Goal: Task Accomplishment & Management: Manage account settings

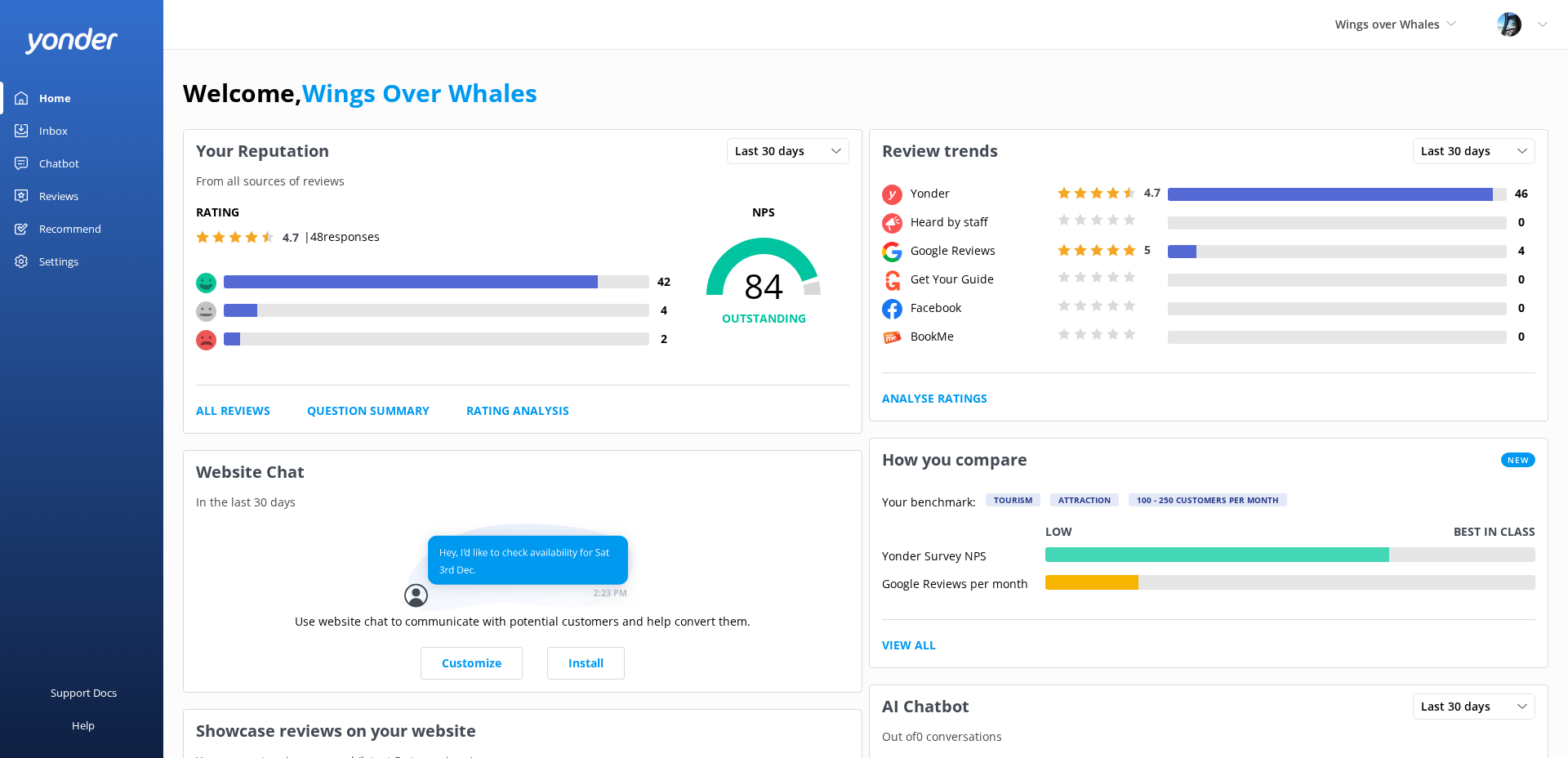
click at [42, 130] on div "Inbox" at bounding box center [54, 130] width 29 height 32
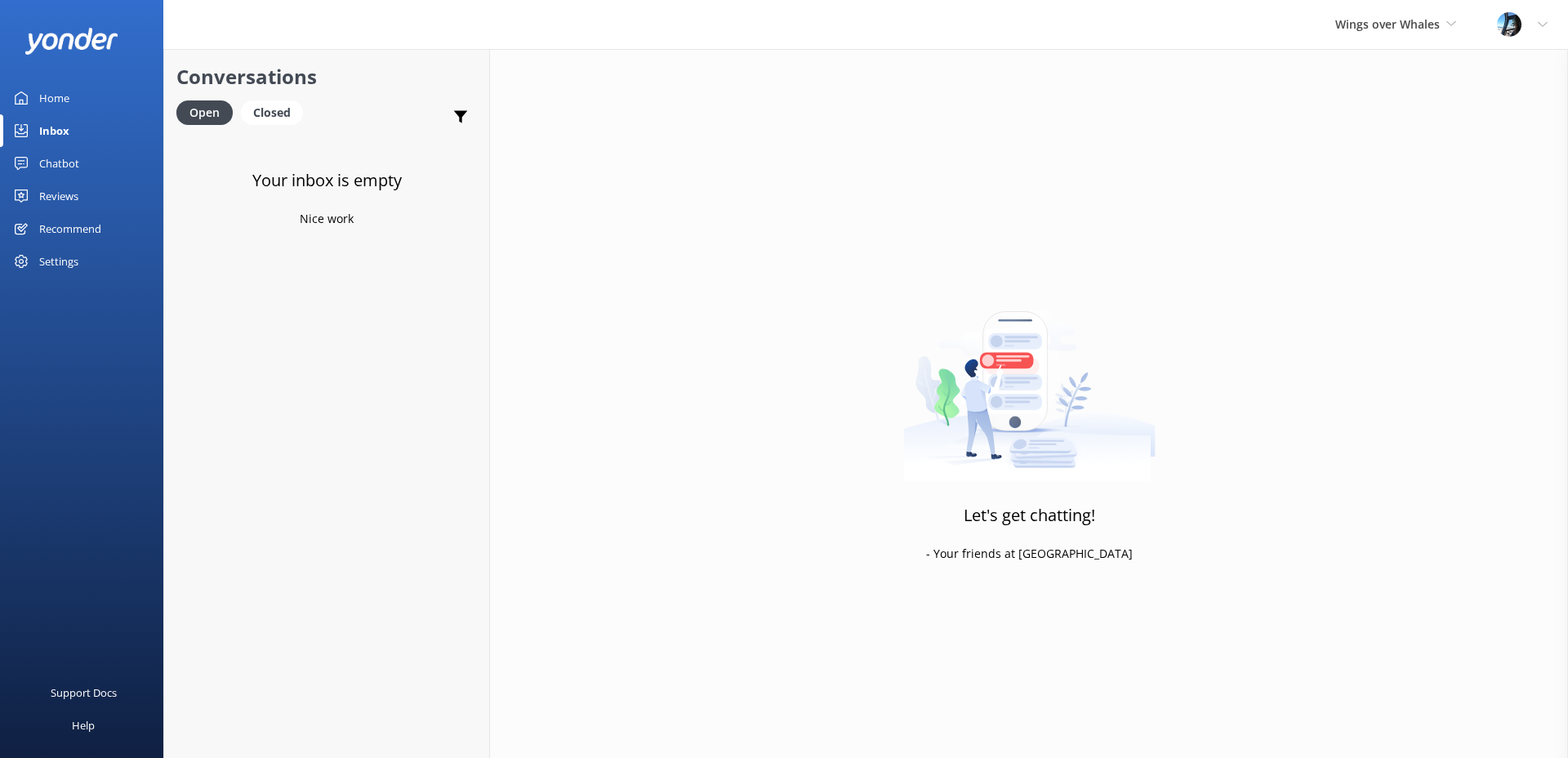
click at [67, 194] on div "Reviews" at bounding box center [59, 196] width 40 height 32
